Goal: Check status: Check status

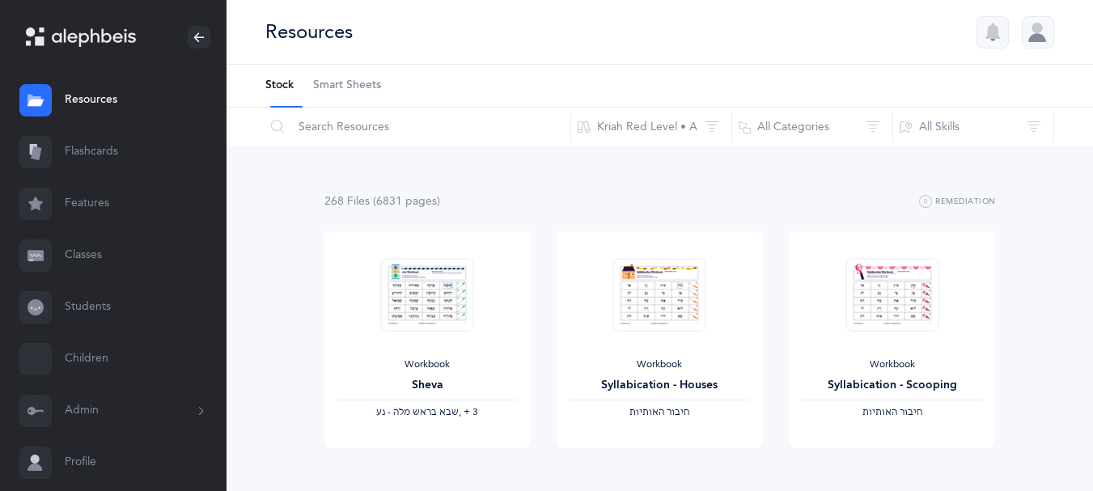
click at [275, 93] on li "Stock" at bounding box center [279, 86] width 28 height 42
click at [326, 139] on input "text" at bounding box center [418, 127] width 307 height 39
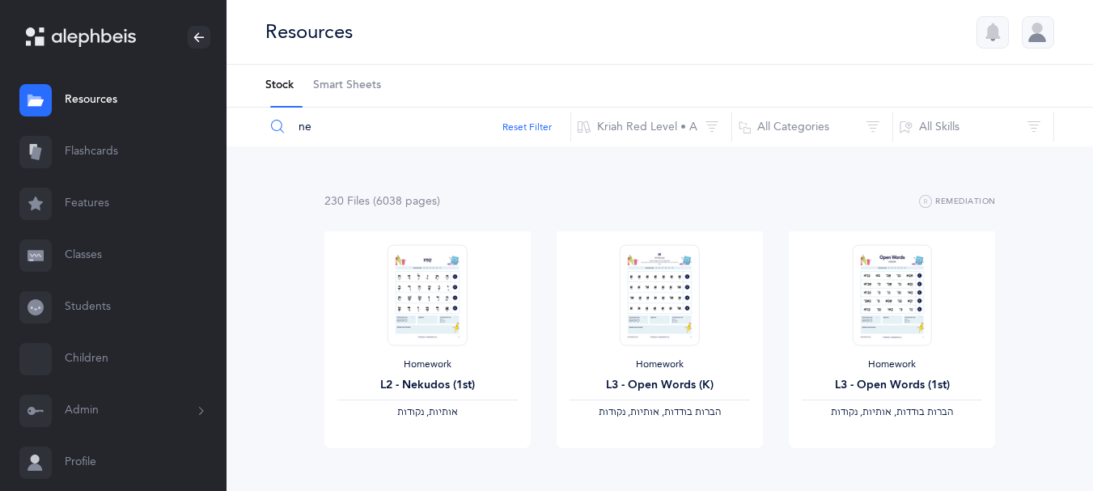
click at [327, 133] on input "ne" at bounding box center [418, 127] width 307 height 39
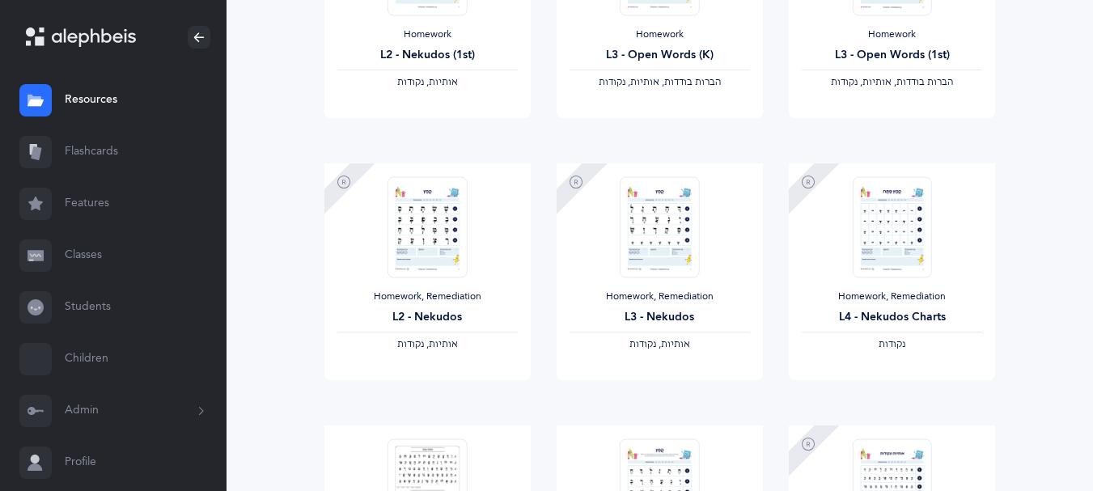
scroll to position [340, 0]
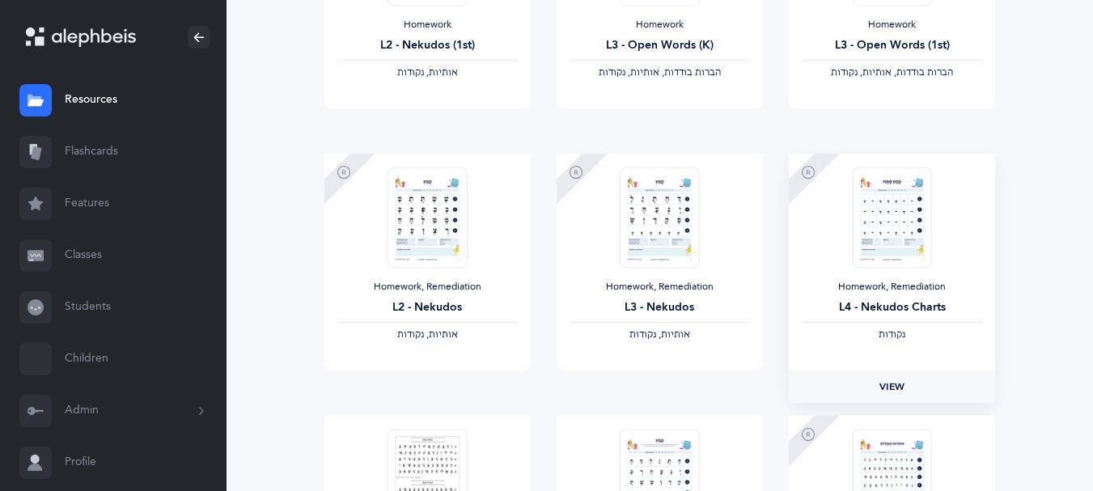
type input "nekudot"
click at [891, 394] on span "View" at bounding box center [892, 386] width 26 height 15
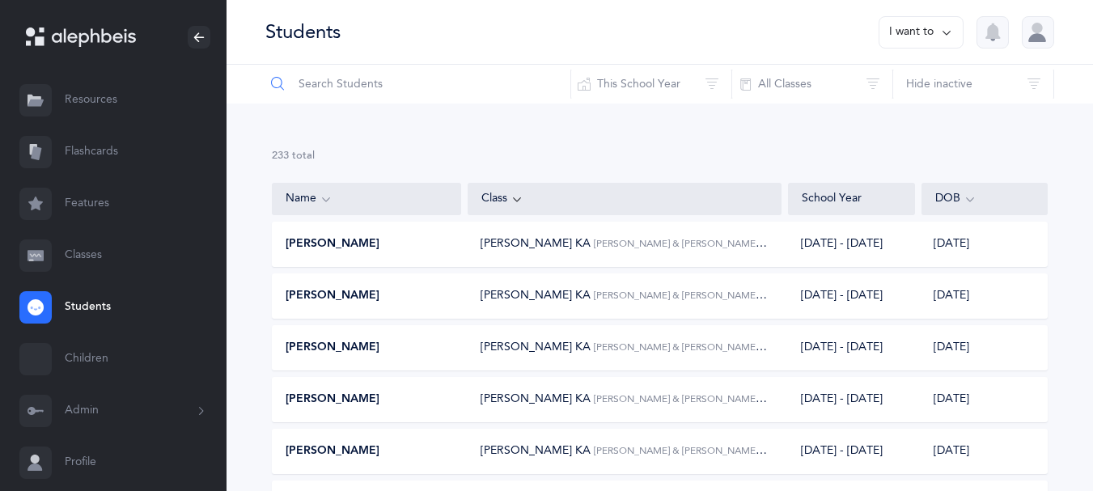
click at [341, 97] on input "text" at bounding box center [418, 84] width 307 height 39
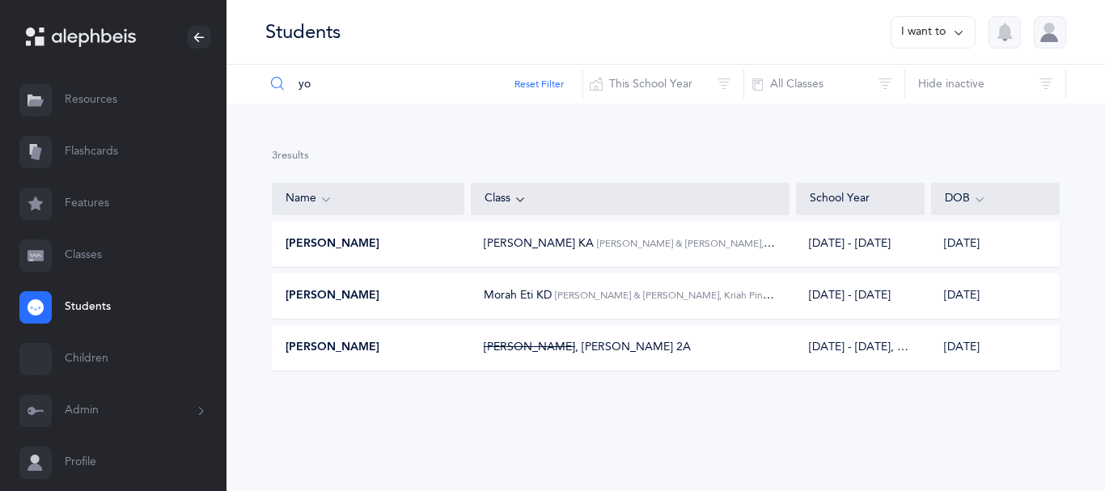
type input "yo"
click at [343, 356] on span "Yosef Hana" at bounding box center [333, 348] width 94 height 16
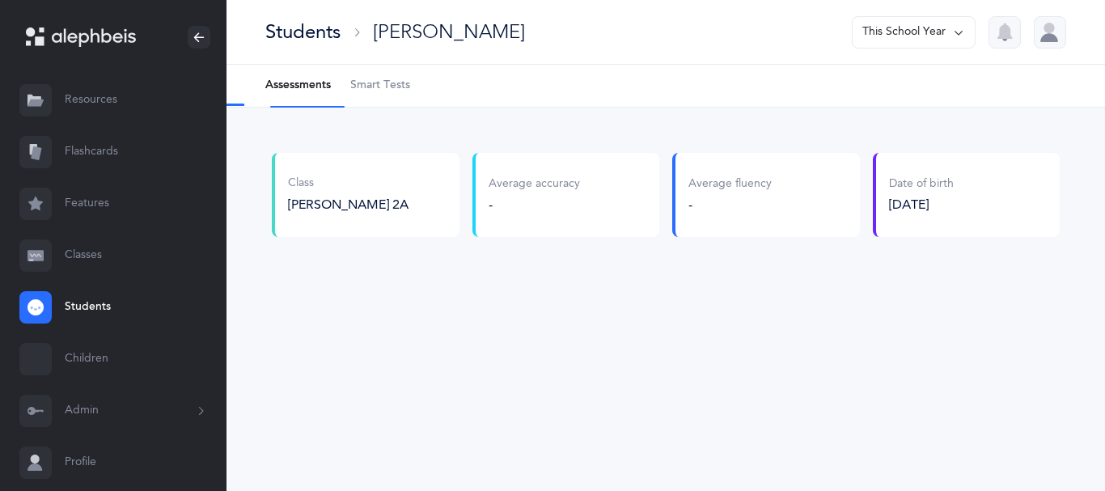
click at [385, 94] on span "Smart Tests" at bounding box center [380, 86] width 60 height 16
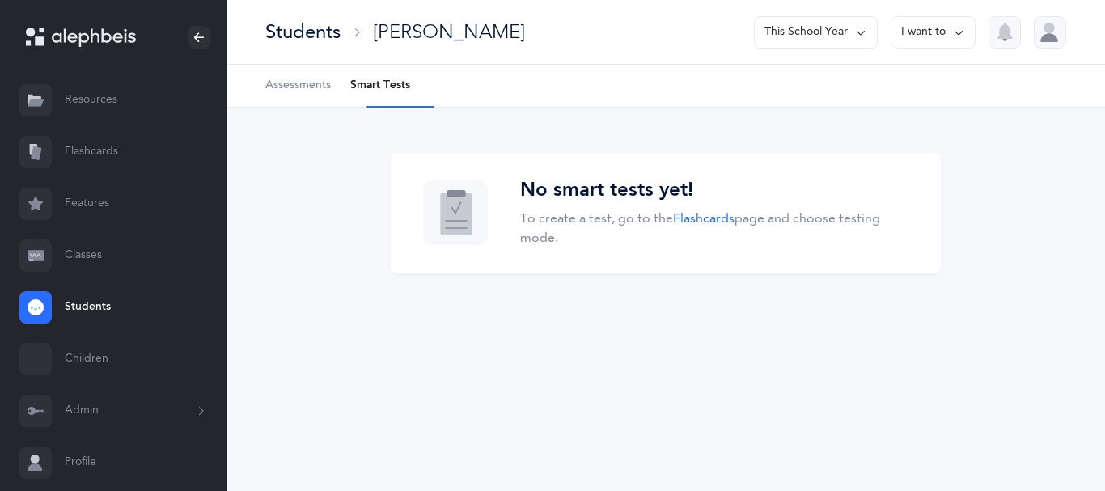
click at [385, 95] on li "Smart Tests" at bounding box center [380, 86] width 60 height 42
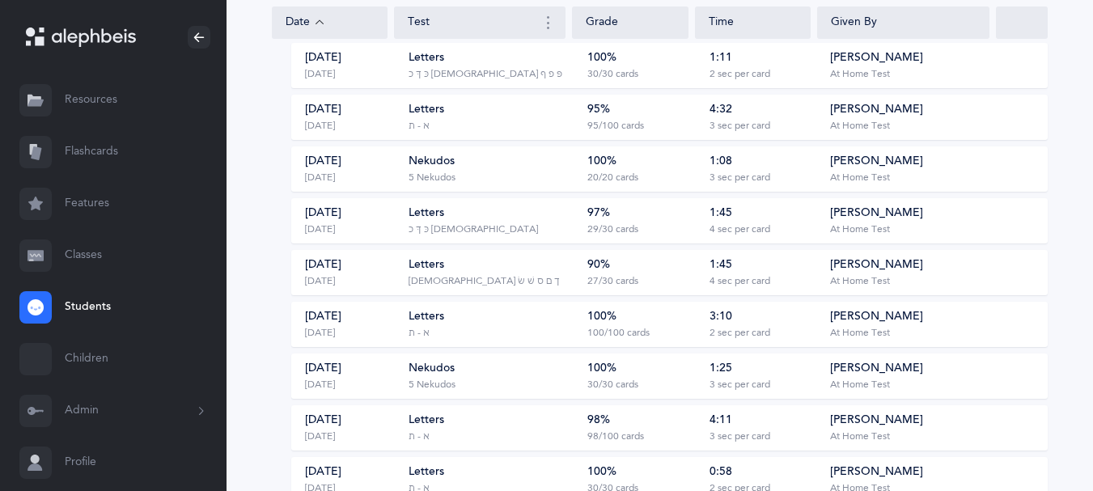
scroll to position [480, 0]
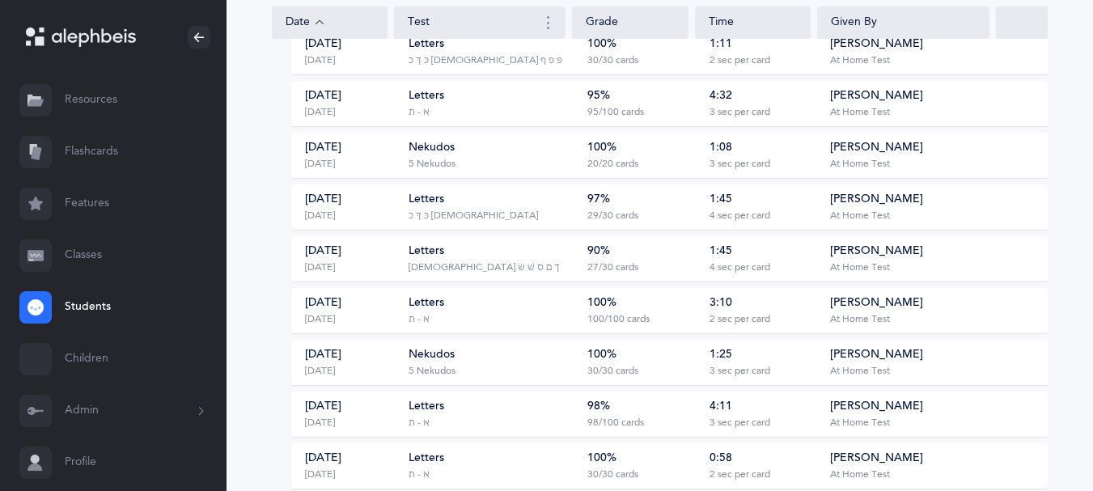
click at [388, 326] on div "Aug 17, 2025 3 weeks ago" at bounding box center [348, 310] width 113 height 31
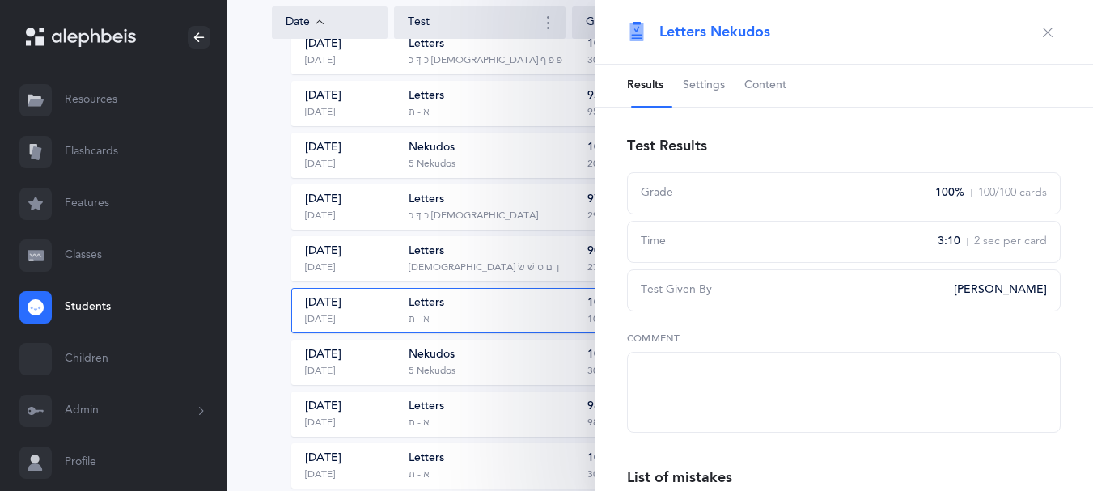
click at [784, 94] on span "Content" at bounding box center [765, 86] width 42 height 16
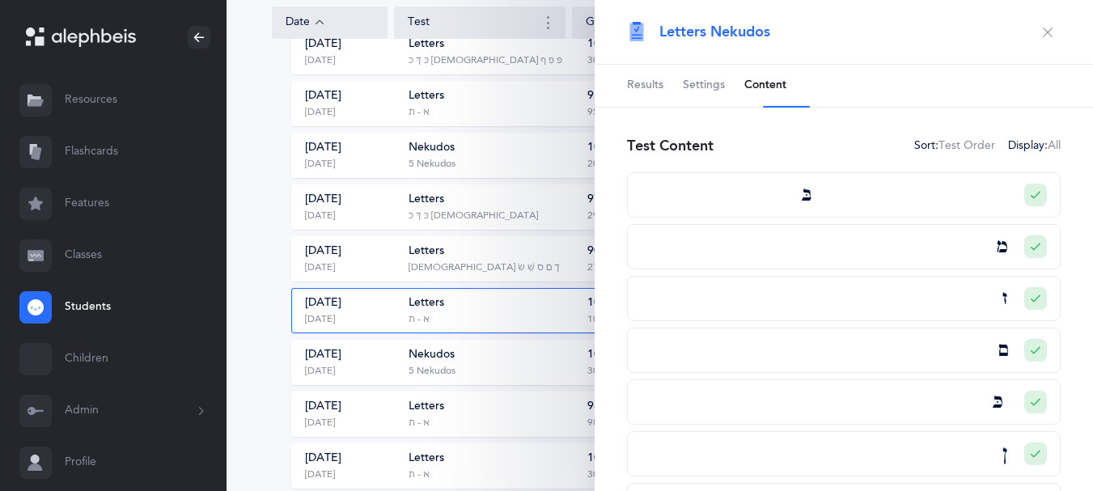
click at [725, 90] on span "Settings" at bounding box center [704, 86] width 42 height 16
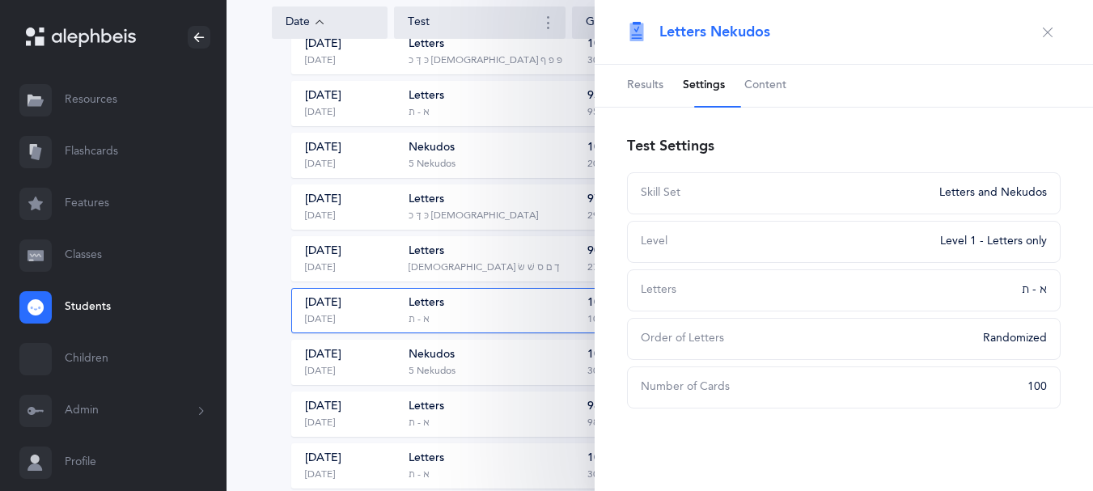
click at [1041, 36] on icon "button" at bounding box center [1047, 32] width 13 height 13
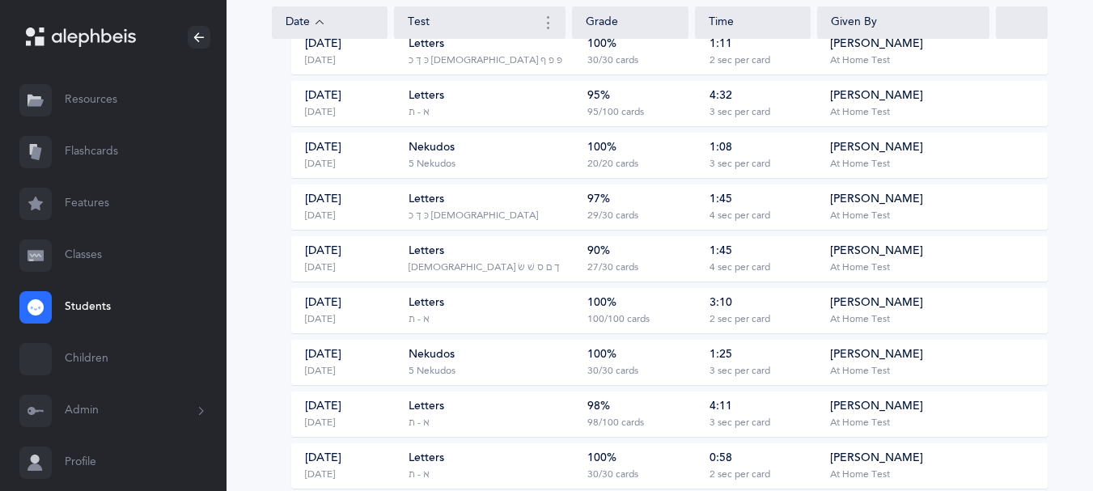
drag, startPoint x: 1091, startPoint y: 160, endPoint x: 1095, endPoint y: 116, distance: 44.7
